Goal: Transaction & Acquisition: Purchase product/service

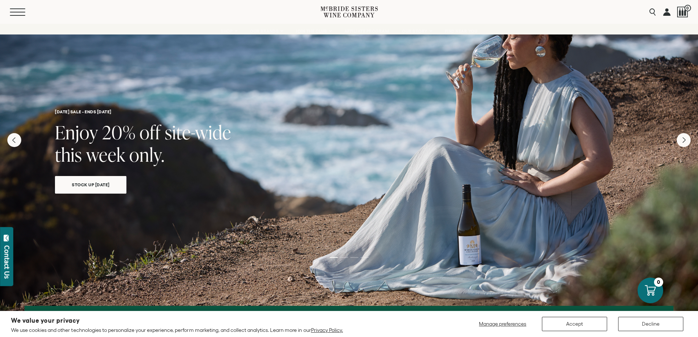
click at [21, 14] on button "Menu" at bounding box center [23, 11] width 26 height 7
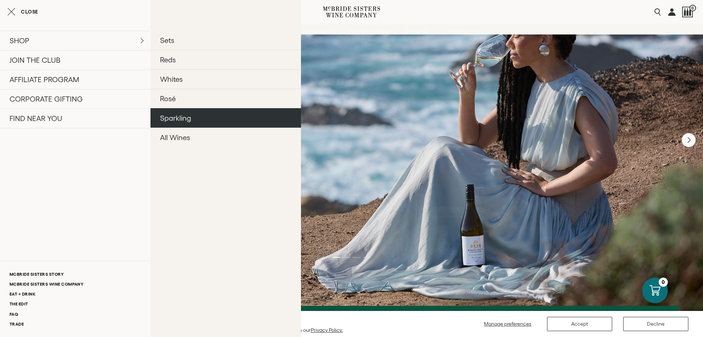
click at [218, 119] on link "Sparkling" at bounding box center [226, 117] width 151 height 19
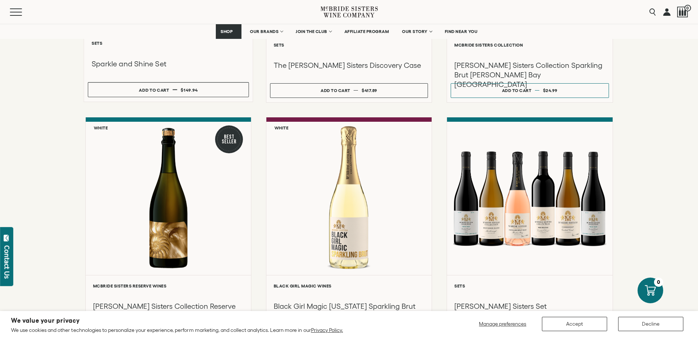
scroll to position [330, 0]
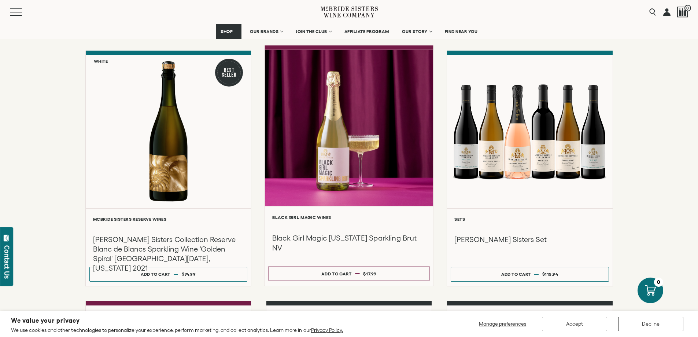
click at [348, 157] on div at bounding box center [349, 128] width 169 height 156
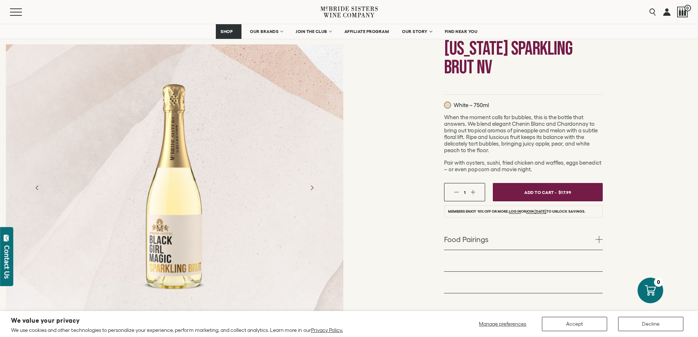
scroll to position [110, 0]
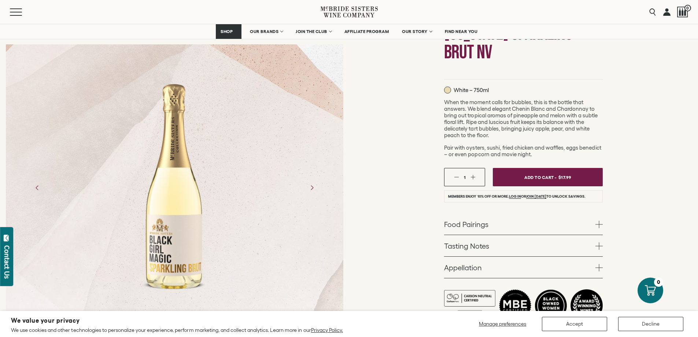
click at [651, 135] on div "Black Girl Magic Wines Black Girl Magic [US_STATE] Sparkling Brut NV White – 75…" at bounding box center [523, 157] width 349 height 392
click at [655, 110] on div "Black Girl Magic Wines Black Girl Magic [US_STATE] Sparkling Brut NV White – 75…" at bounding box center [523, 157] width 349 height 392
click at [558, 252] on link "Tasting Notes" at bounding box center [523, 245] width 159 height 21
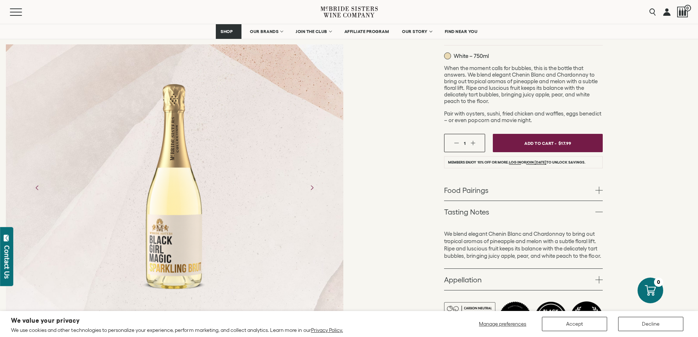
scroll to position [183, 0]
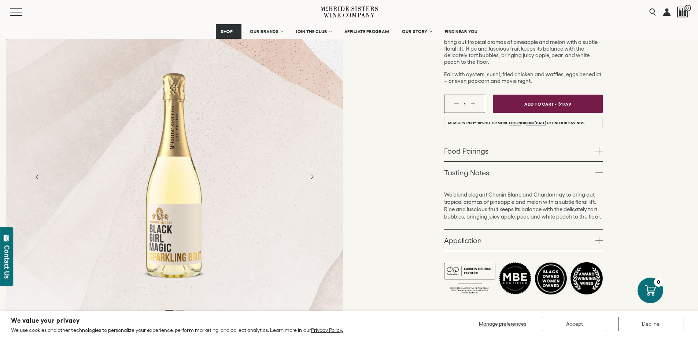
click at [545, 243] on link "Appellation" at bounding box center [523, 239] width 159 height 21
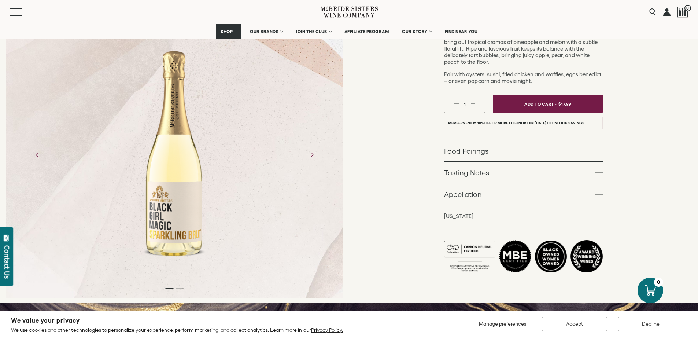
click at [506, 145] on link "Food Pairings" at bounding box center [523, 150] width 159 height 21
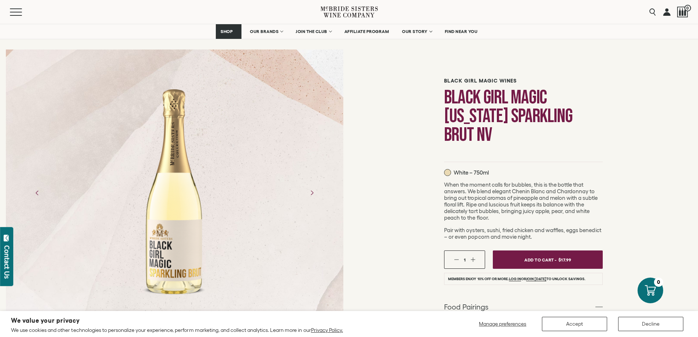
scroll to position [73, 0]
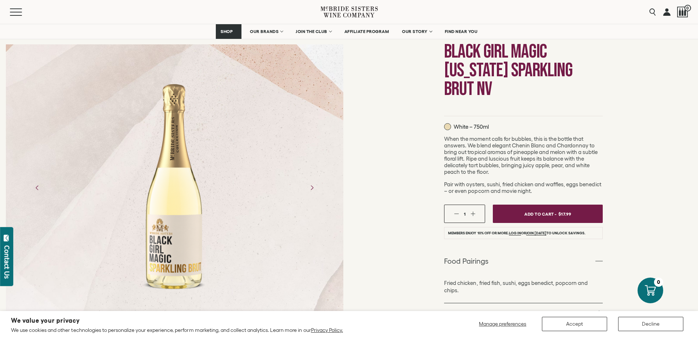
click at [0, 109] on div at bounding box center [174, 209] width 349 height 423
